Goal: Task Accomplishment & Management: Complete application form

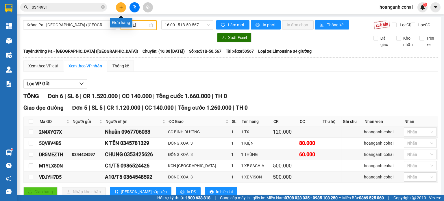
click at [123, 9] on button at bounding box center [121, 7] width 10 height 10
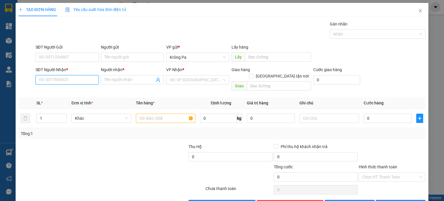
drag, startPoint x: 77, startPoint y: 78, endPoint x: 84, endPoint y: 76, distance: 7.8
click at [79, 77] on input "SĐT Người Nhận *" at bounding box center [67, 79] width 63 height 9
type input "0936789945"
click at [114, 80] on input "Người nhận *" at bounding box center [129, 80] width 50 height 6
type input "A"
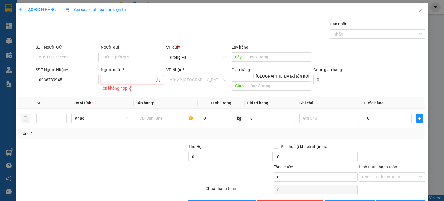
type input "D"
type input "ĐỨC"
click at [187, 80] on input "search" at bounding box center [196, 79] width 52 height 9
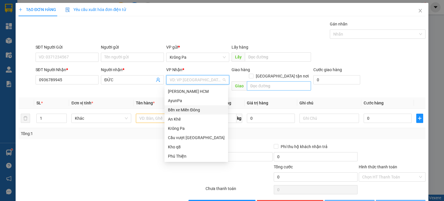
drag, startPoint x: 190, startPoint y: 110, endPoint x: 296, endPoint y: 84, distance: 109.5
click at [191, 107] on div "Bến xe Miền Đông" at bounding box center [196, 110] width 57 height 6
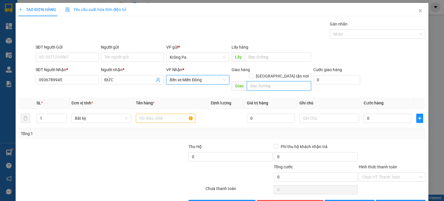
drag, startPoint x: 277, startPoint y: 79, endPoint x: 268, endPoint y: 61, distance: 19.9
click at [270, 68] on div "Giao hàng [GEOGRAPHIC_DATA] tận nơi [GEOGRAPHIC_DATA]" at bounding box center [270, 79] width 79 height 27
type input "BX MIỀN TÂY"
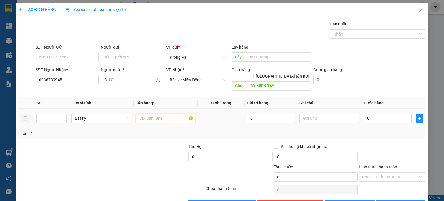
click at [150, 114] on input "text" at bounding box center [166, 118] width 60 height 9
type input "1 KIỆN NC MẮM"
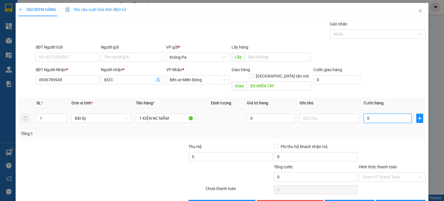
click at [393, 114] on input "0" at bounding box center [388, 118] width 48 height 9
type input "7"
type input "70"
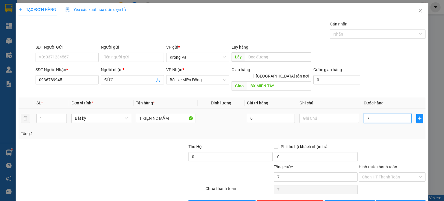
type input "70"
type input "70.000"
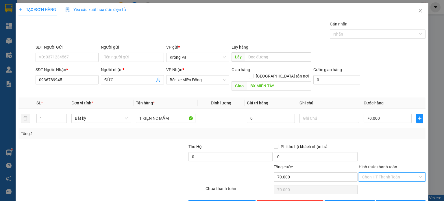
drag, startPoint x: 384, startPoint y: 170, endPoint x: 379, endPoint y: 182, distance: 12.3
click at [383, 173] on input "Hình thức thanh toán" at bounding box center [390, 177] width 56 height 9
click at [379, 182] on div "Tại văn phòng" at bounding box center [388, 181] width 59 height 6
type input "0"
click at [391, 200] on button "[PERSON_NAME] và In" at bounding box center [401, 204] width 50 height 9
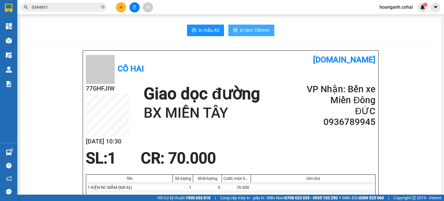
click at [254, 31] on span "In tem 100mm" at bounding box center [255, 30] width 30 height 7
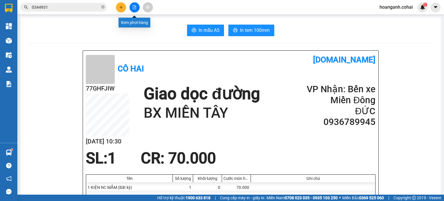
click at [135, 6] on button at bounding box center [134, 7] width 10 height 10
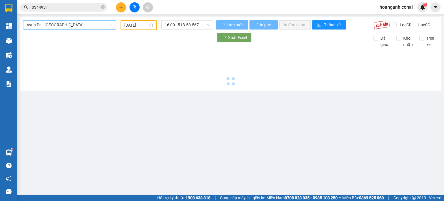
type input "[DATE]"
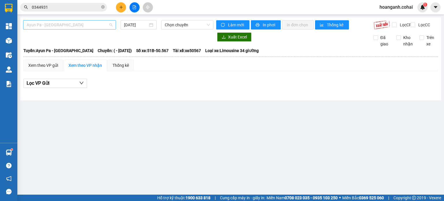
click at [107, 26] on span "Ayun Pa - [GEOGRAPHIC_DATA]" at bounding box center [70, 25] width 86 height 9
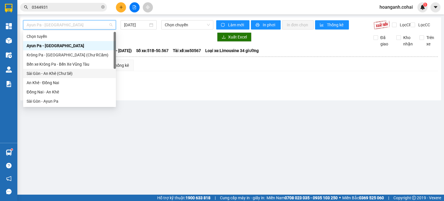
scroll to position [81, 0]
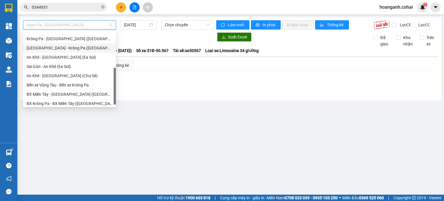
click at [71, 45] on div "[GEOGRAPHIC_DATA] - Krông Pa ([GEOGRAPHIC_DATA])" at bounding box center [70, 48] width 86 height 6
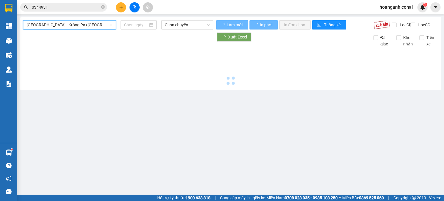
type input "[DATE]"
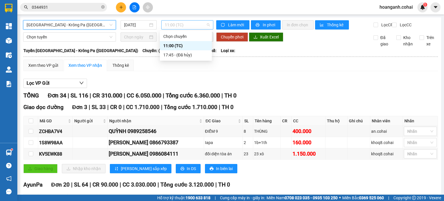
click at [205, 28] on span "11:00 (TC)" at bounding box center [187, 25] width 45 height 9
click at [304, 96] on div "TỔNG Đơn 34 | SL 116 | CR 310.000 | CC 6.050.000 | Tổng cước 6.360.000 | TH 0" at bounding box center [230, 95] width 414 height 9
